Goal: Book appointment/travel/reservation

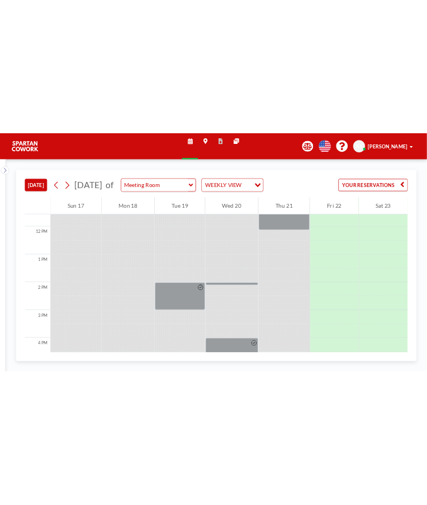
scroll to position [445, 0]
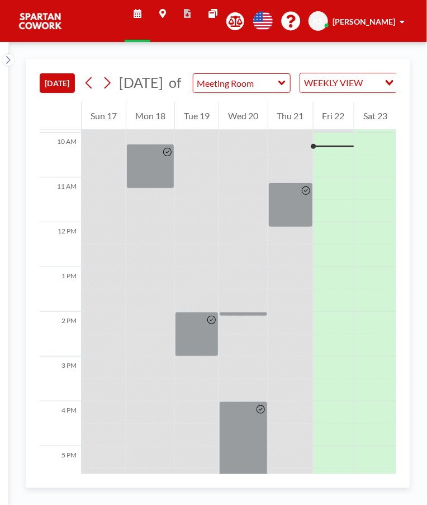
click at [140, 222] on div at bounding box center [150, 211] width 48 height 22
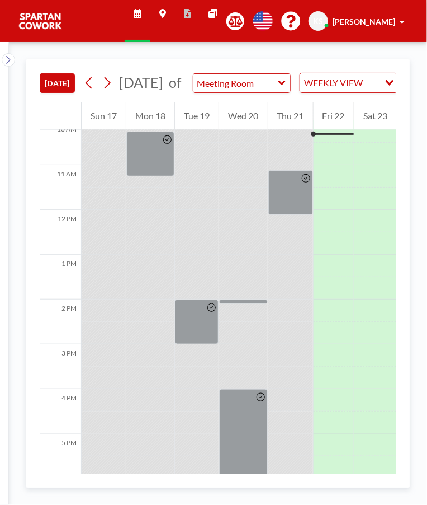
scroll to position [457, 0]
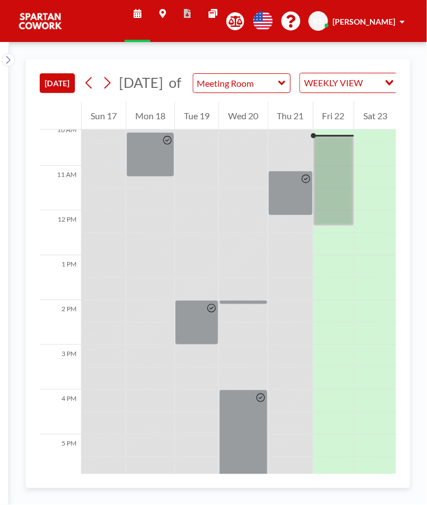
click at [424, 285] on div "TODAY August 2025 of Meeting Room WEEKLY VIEW Loading... YOUR RESERVATIONS 12 A…" at bounding box center [218, 273] width 419 height 463
click at [340, 163] on div at bounding box center [334, 181] width 40 height 90
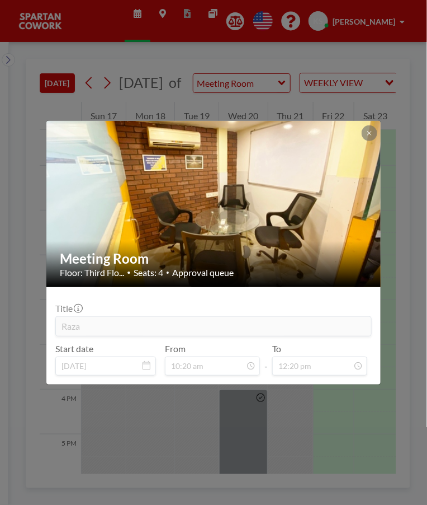
click at [344, 333] on div "Meeting Room Floor: Third Flo... • Seats: 4 • Approval queue Title Raza Start d…" at bounding box center [213, 252] width 427 height 505
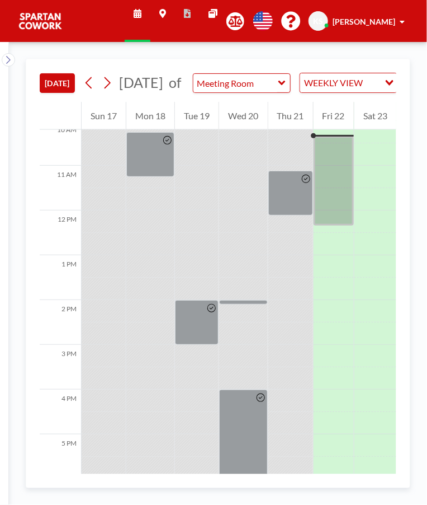
click at [338, 170] on div at bounding box center [334, 181] width 40 height 90
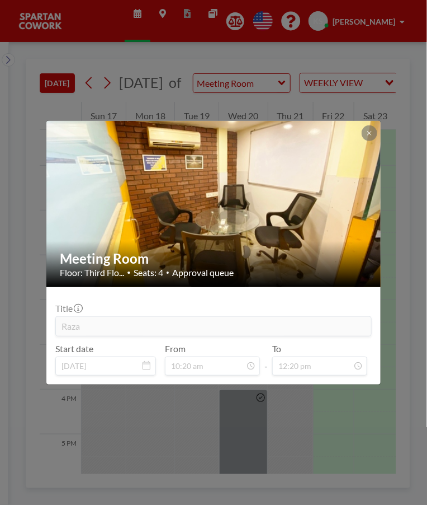
click at [373, 333] on div "Meeting Room Floor: Third Flo... • Seats: 4 • Approval queue Title Raza Start d…" at bounding box center [213, 252] width 427 height 505
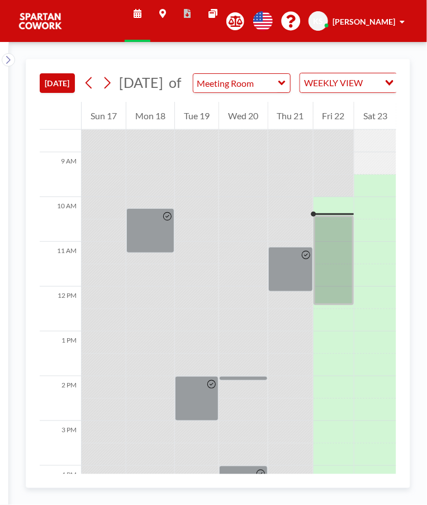
scroll to position [425, 0]
